Goal: Task Accomplishment & Management: Manage account settings

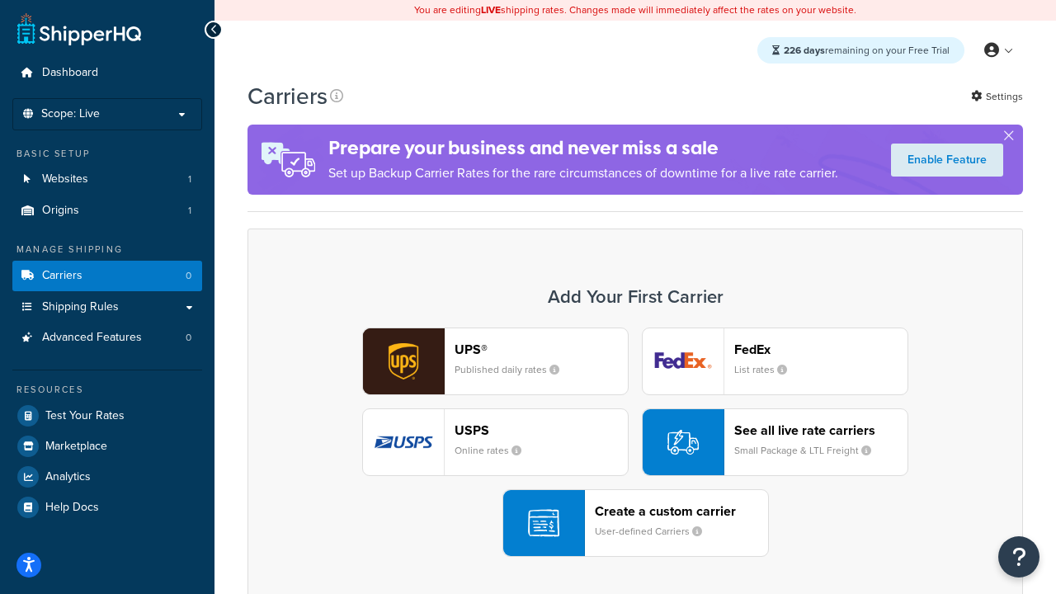
click at [635, 443] on div "UPS® Published daily rates FedEx List rates USPS Online rates See all live rate…" at bounding box center [635, 442] width 741 height 229
click at [821, 350] on header "FedEx" at bounding box center [820, 350] width 173 height 16
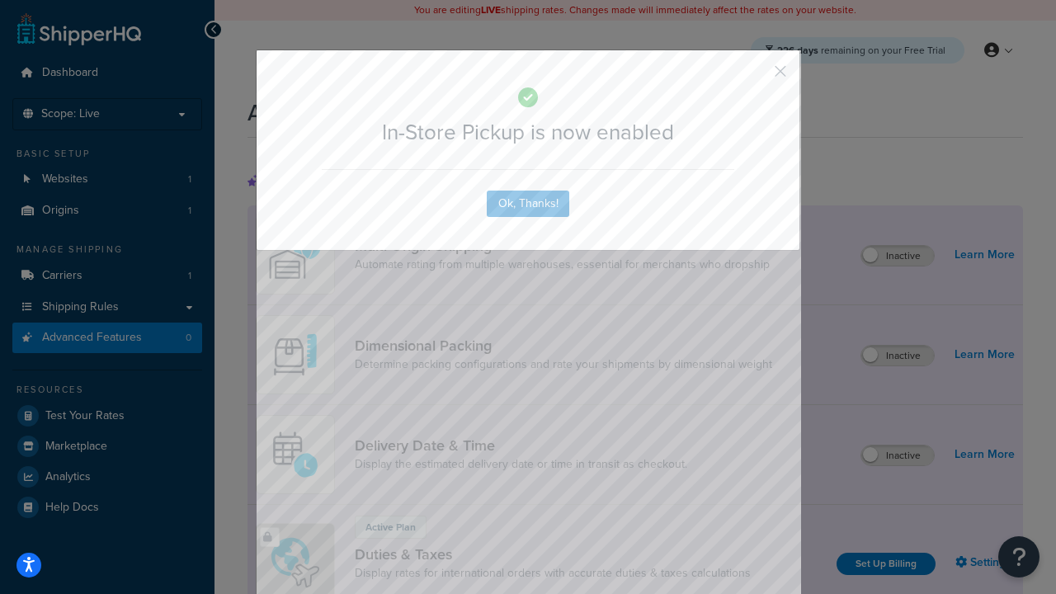
scroll to position [536, 0]
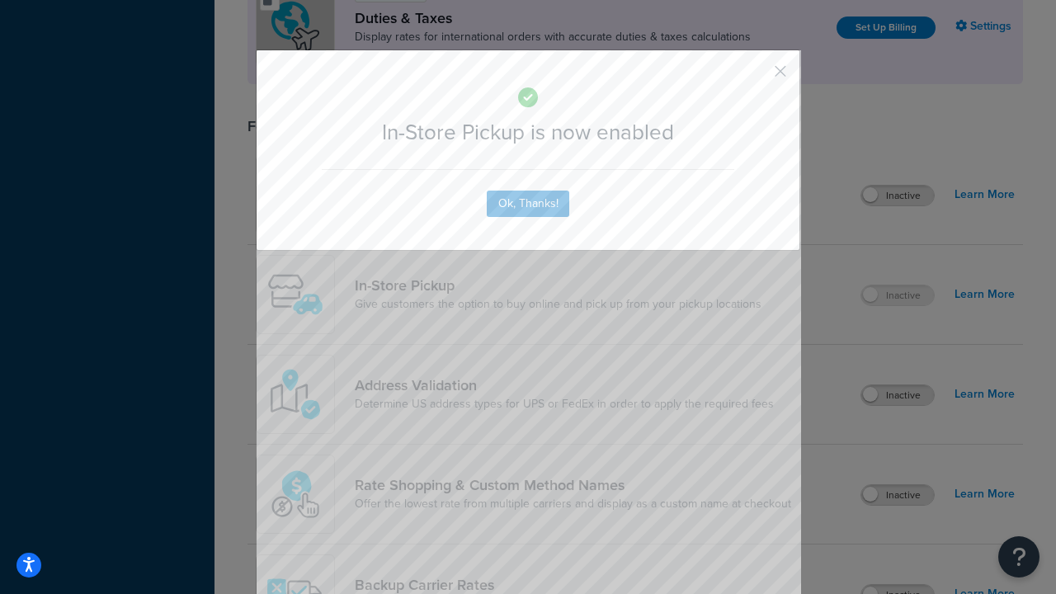
click at [756, 77] on button "button" at bounding box center [756, 77] width 4 height 4
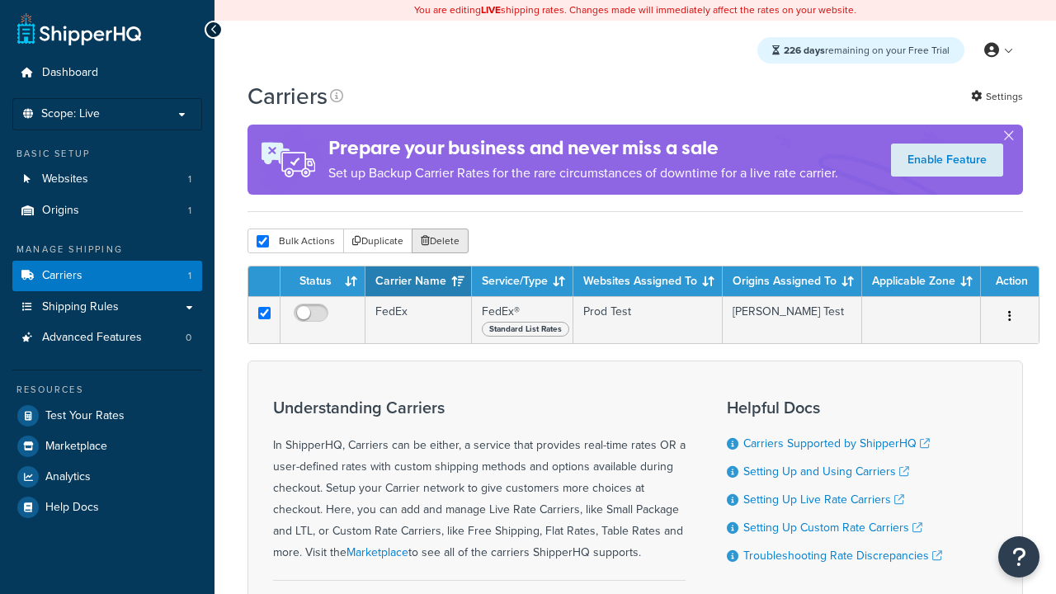
click at [439, 244] on button "Delete" at bounding box center [440, 241] width 57 height 25
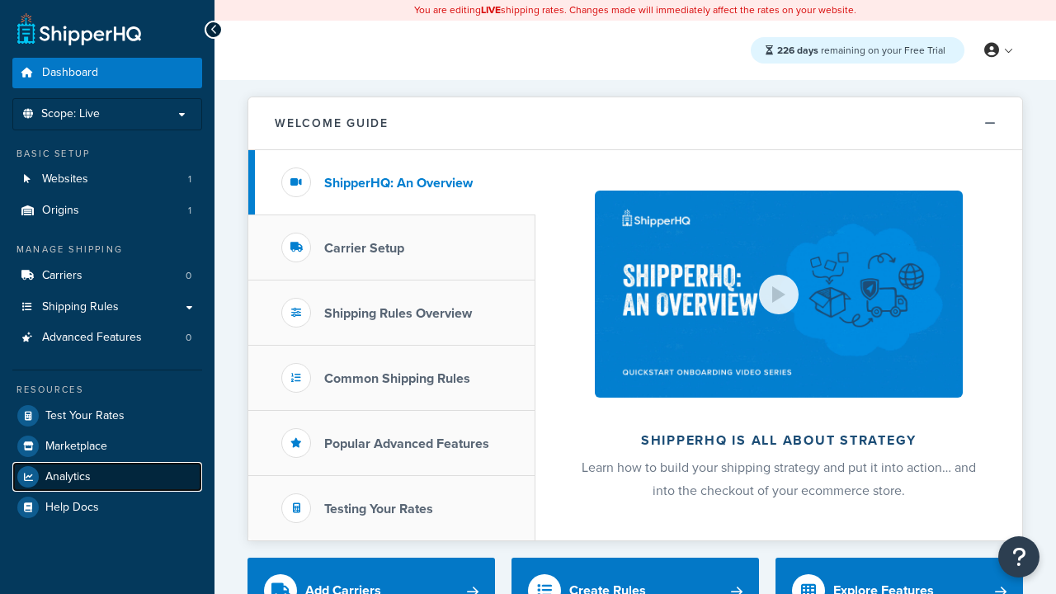
click at [68, 475] on span "Analytics" at bounding box center [67, 477] width 45 height 14
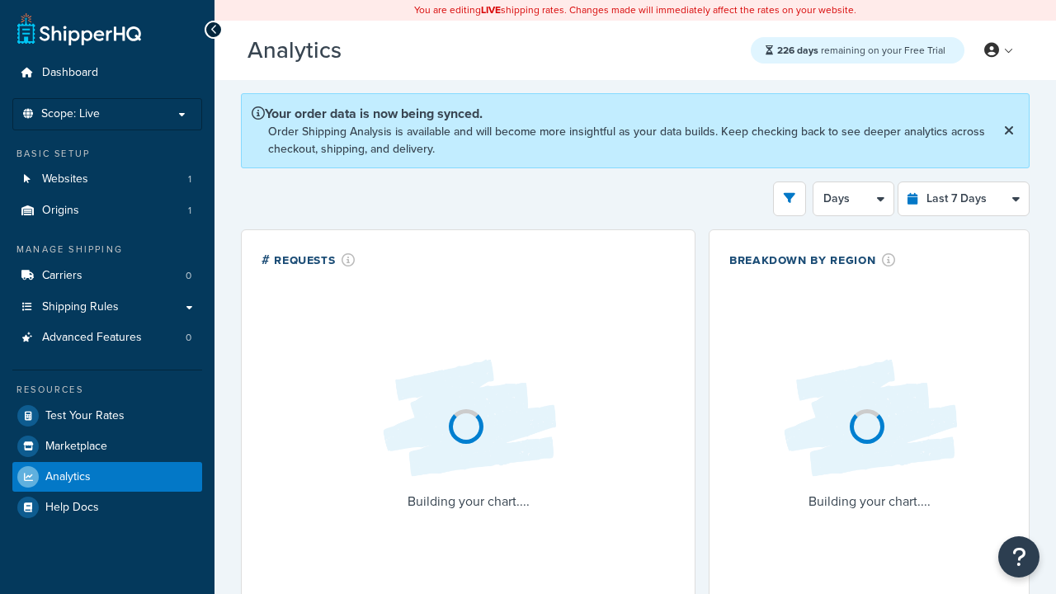
select select "last_7_days"
